Goal: Find specific page/section: Find specific page/section

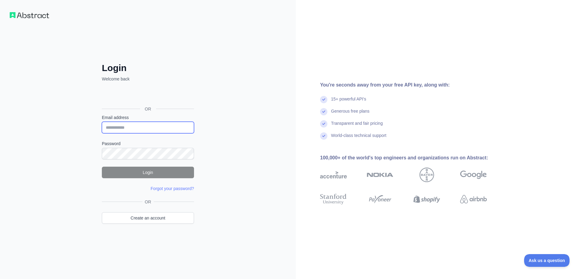
type input "**********"
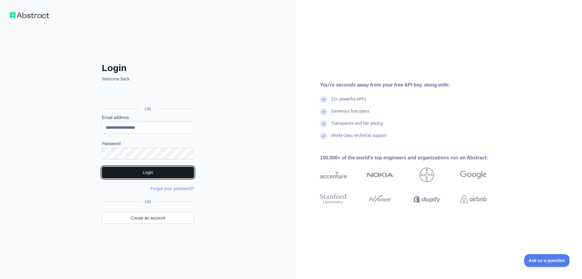
click at [166, 169] on button "Login" at bounding box center [148, 173] width 92 height 12
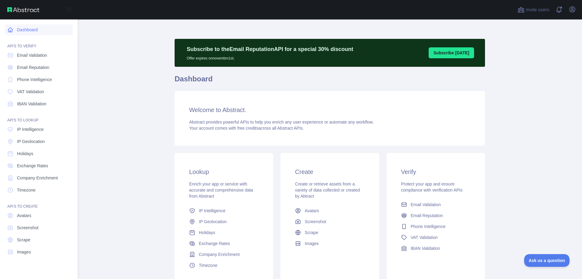
click at [35, 32] on link "Dashboard" at bounding box center [39, 29] width 68 height 11
click at [42, 56] on span "Email Validation" at bounding box center [32, 55] width 30 height 6
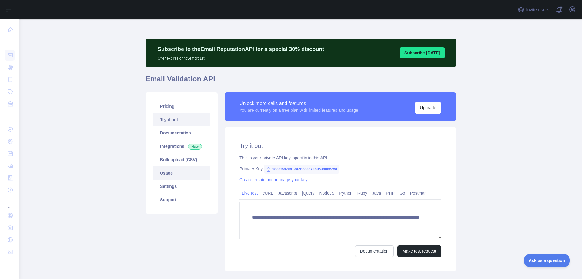
click at [173, 174] on link "Usage" at bounding box center [182, 172] width 58 height 13
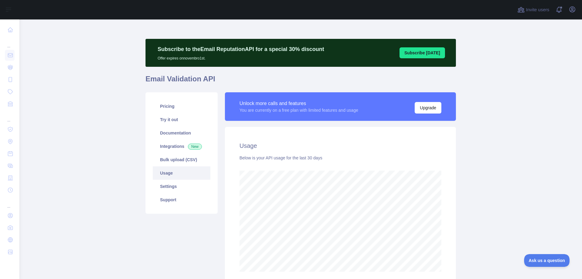
scroll to position [259, 558]
